Goal: Task Accomplishment & Management: Use online tool/utility

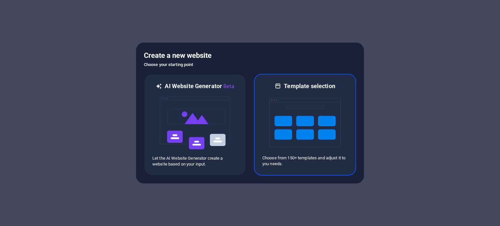
click at [299, 123] on img at bounding box center [305, 122] width 72 height 65
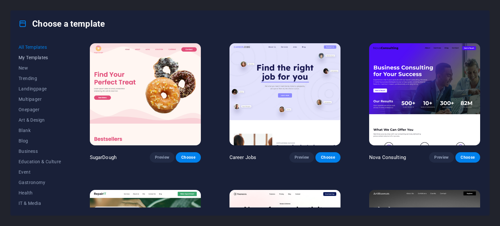
click at [34, 55] on span "My Templates" at bounding box center [40, 57] width 43 height 5
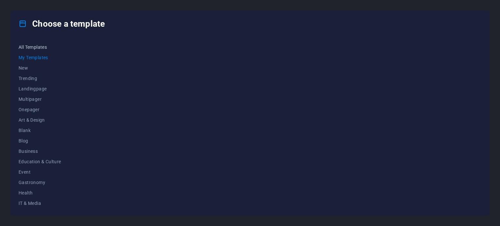
click at [37, 46] on span "All Templates" at bounding box center [40, 47] width 43 height 5
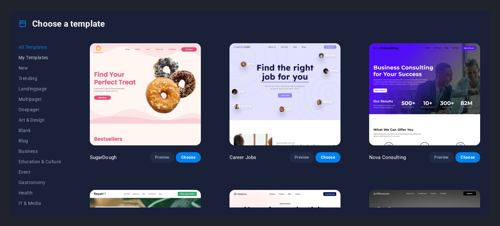
click at [40, 58] on span "My Templates" at bounding box center [40, 57] width 43 height 5
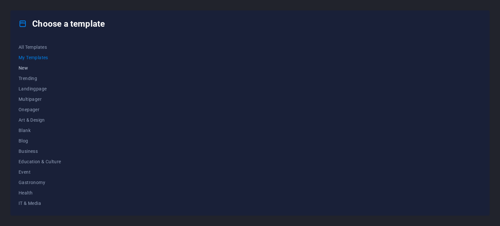
click at [33, 67] on span "New" at bounding box center [40, 67] width 43 height 5
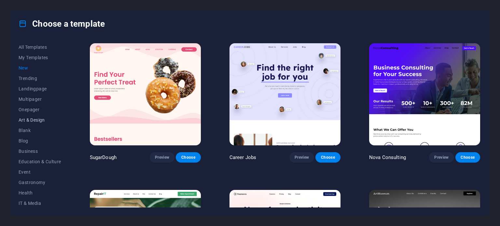
scroll to position [94, 0]
click at [37, 202] on span "Wireframe" at bounding box center [40, 202] width 43 height 5
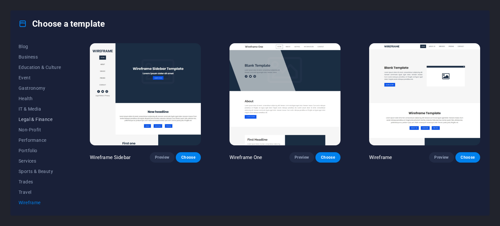
scroll to position [0, 0]
click at [330, 156] on span "Choose" at bounding box center [328, 157] width 14 height 5
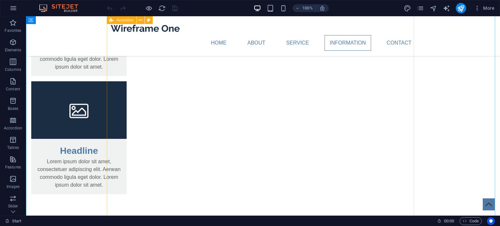
scroll to position [1026, 0]
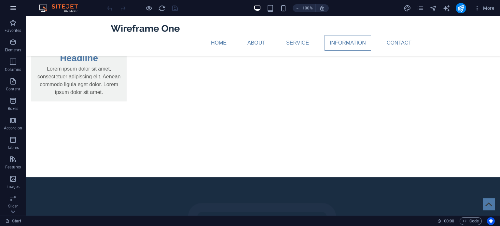
click at [14, 7] on icon "button" at bounding box center [13, 8] width 8 height 8
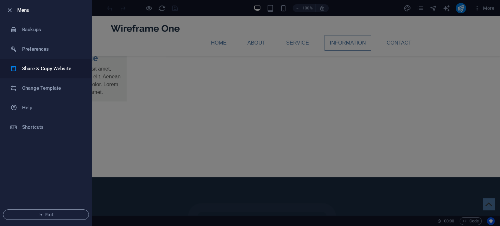
click at [51, 67] on h6 "Share & Copy Website" at bounding box center [52, 69] width 60 height 8
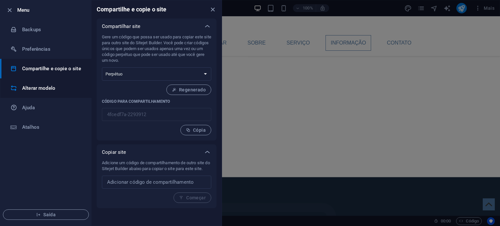
click at [55, 87] on h6 "Alterar modelo" at bounding box center [52, 88] width 60 height 8
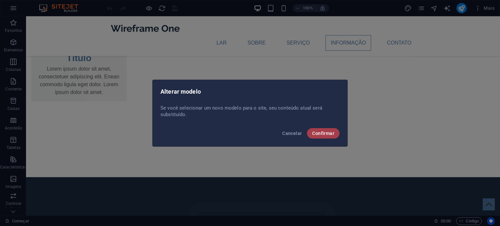
click at [319, 135] on font "Confirmar" at bounding box center [323, 133] width 22 height 5
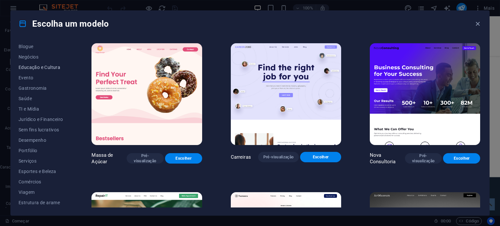
scroll to position [0, 0]
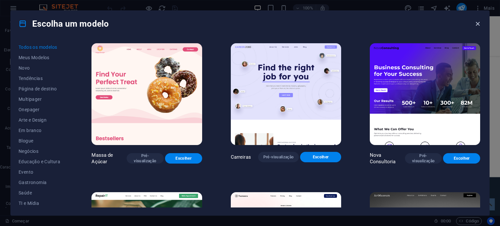
click at [481, 23] on icon "button" at bounding box center [477, 23] width 7 height 7
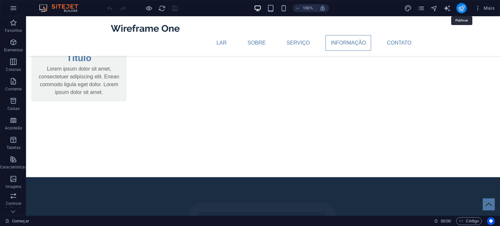
click at [460, 7] on icon "publicar" at bounding box center [461, 8] width 7 height 7
